Goal: Information Seeking & Learning: Check status

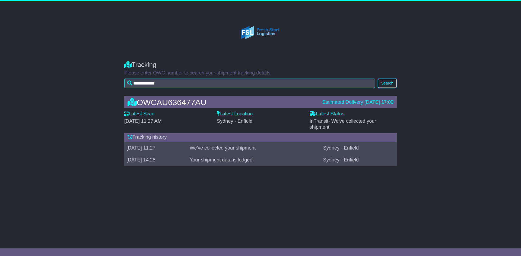
click at [385, 84] on button "Search" at bounding box center [386, 83] width 19 height 9
click at [389, 84] on button "Search" at bounding box center [386, 83] width 19 height 9
